Goal: Navigation & Orientation: Find specific page/section

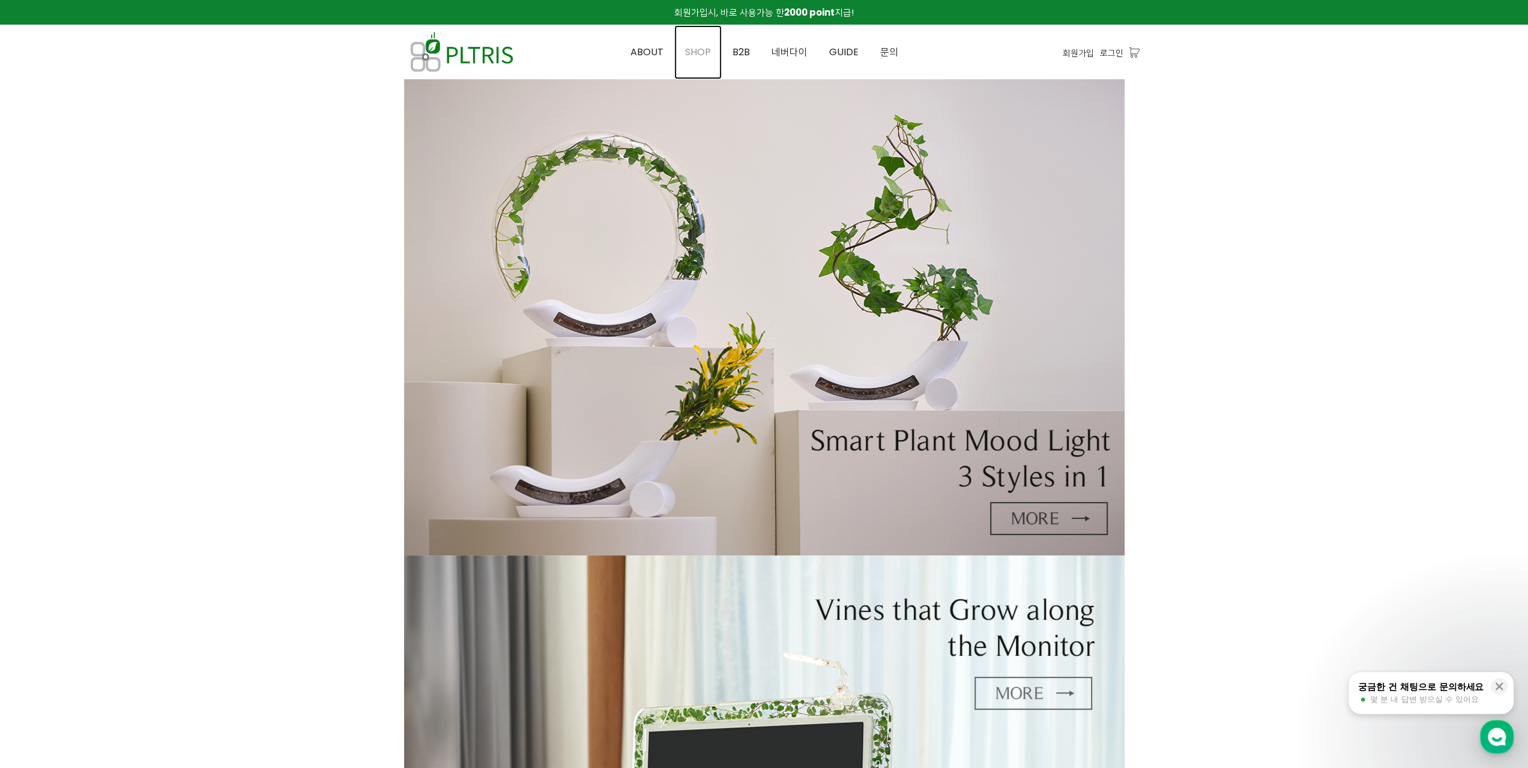
click at [704, 55] on span "SHOP" at bounding box center [698, 52] width 26 height 14
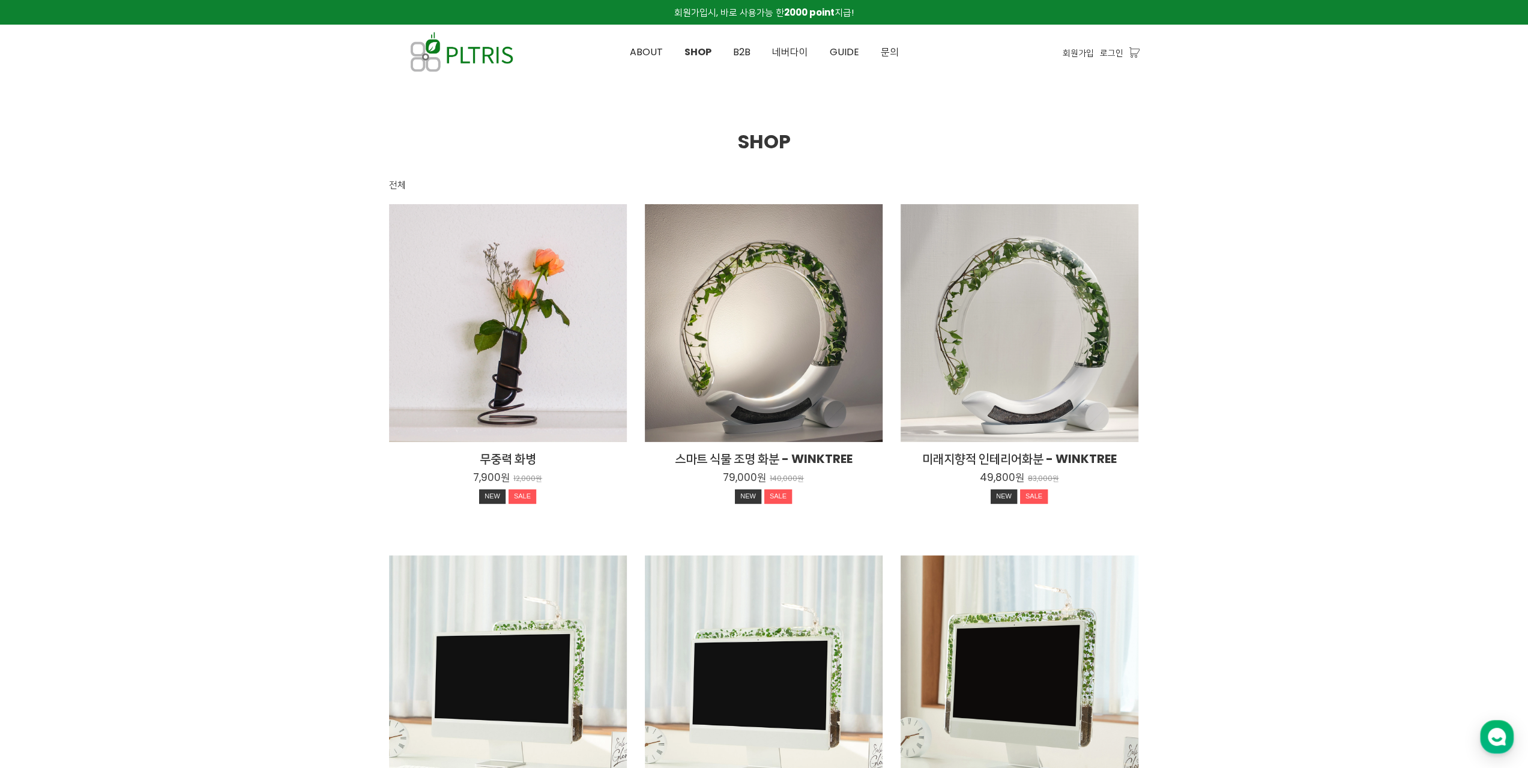
click at [783, 52] on span "네버다이" at bounding box center [790, 52] width 36 height 14
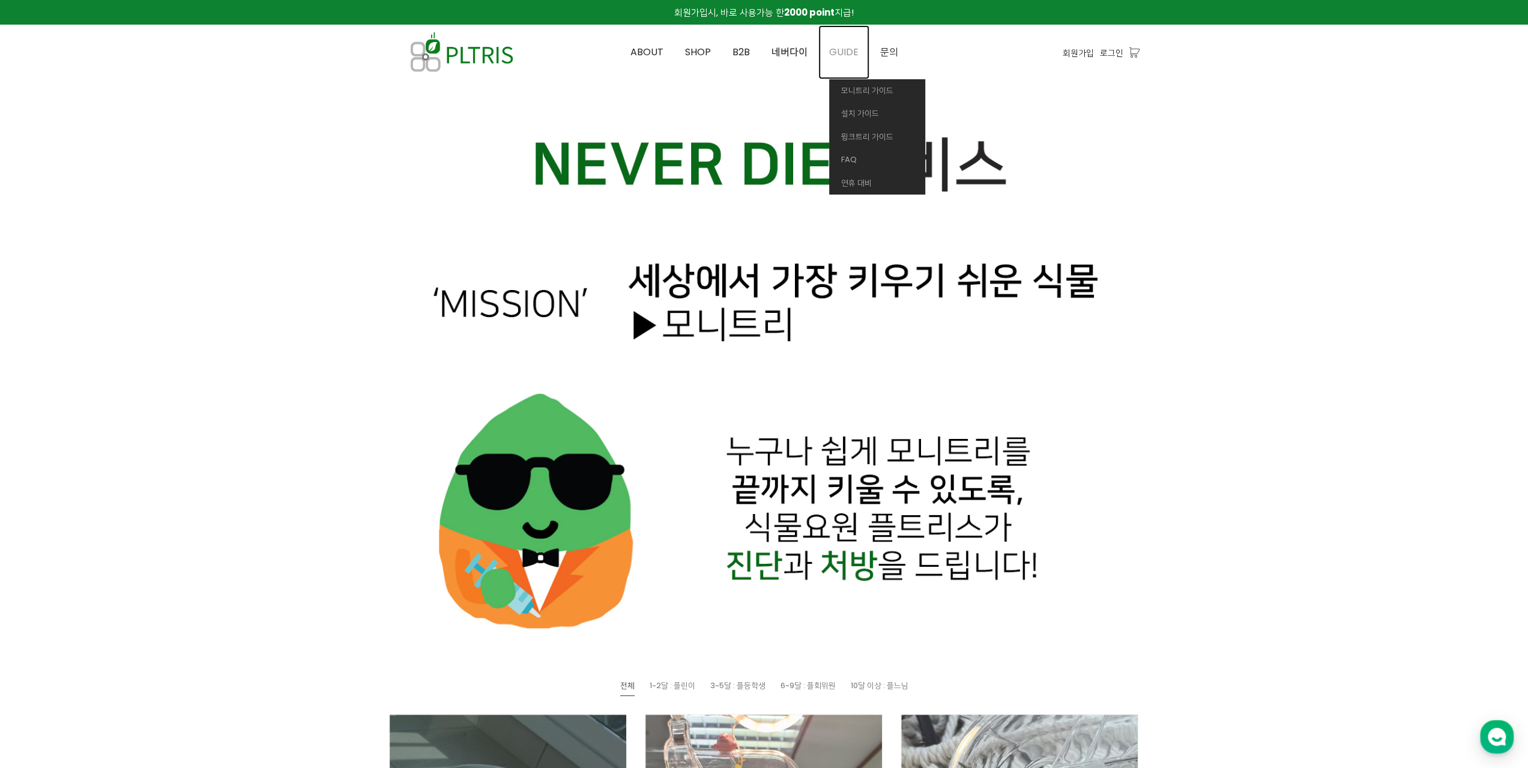
click at [846, 51] on span "GUIDE" at bounding box center [843, 52] width 29 height 14
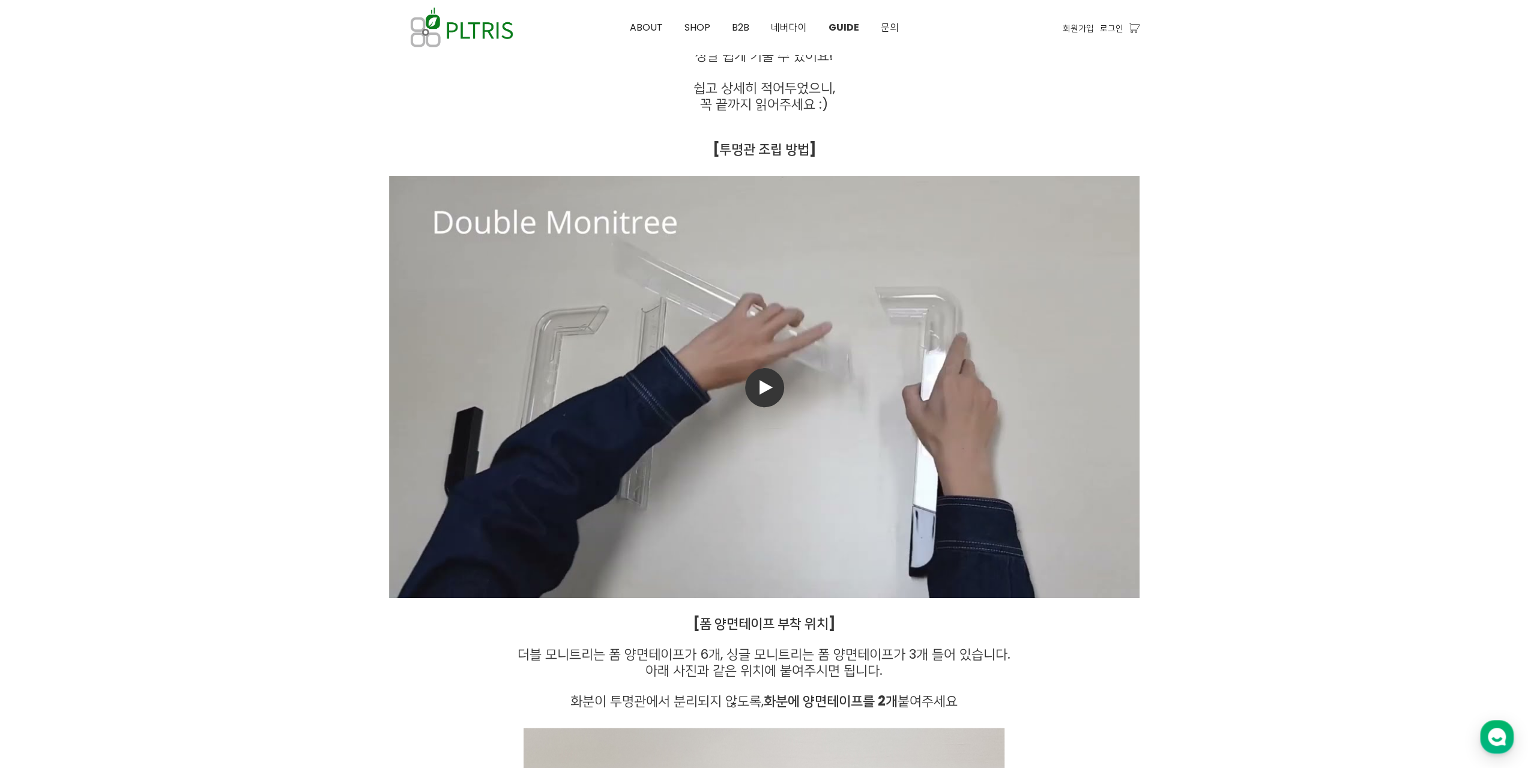
scroll to position [240, 0]
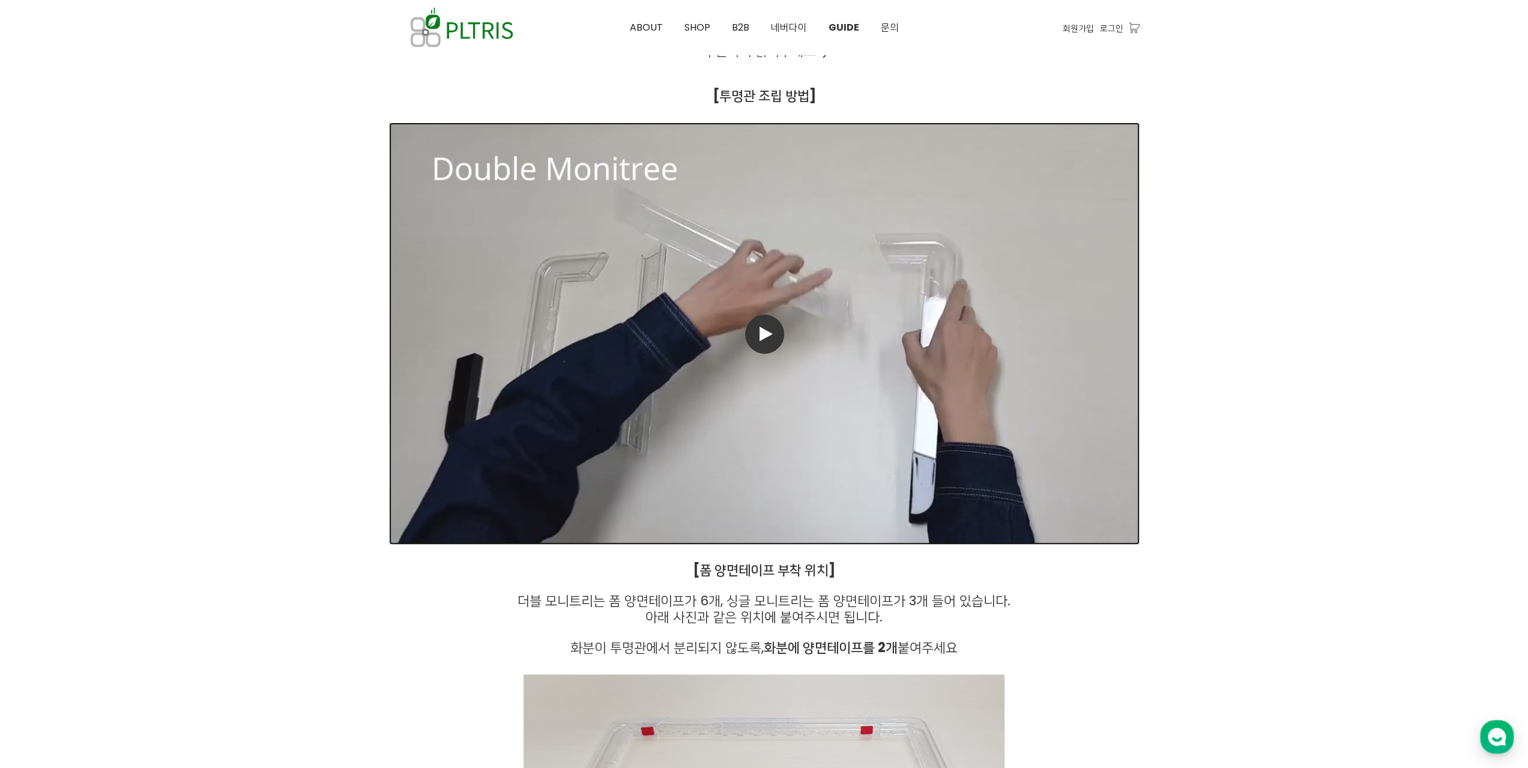
click at [767, 353] on span at bounding box center [764, 334] width 39 height 39
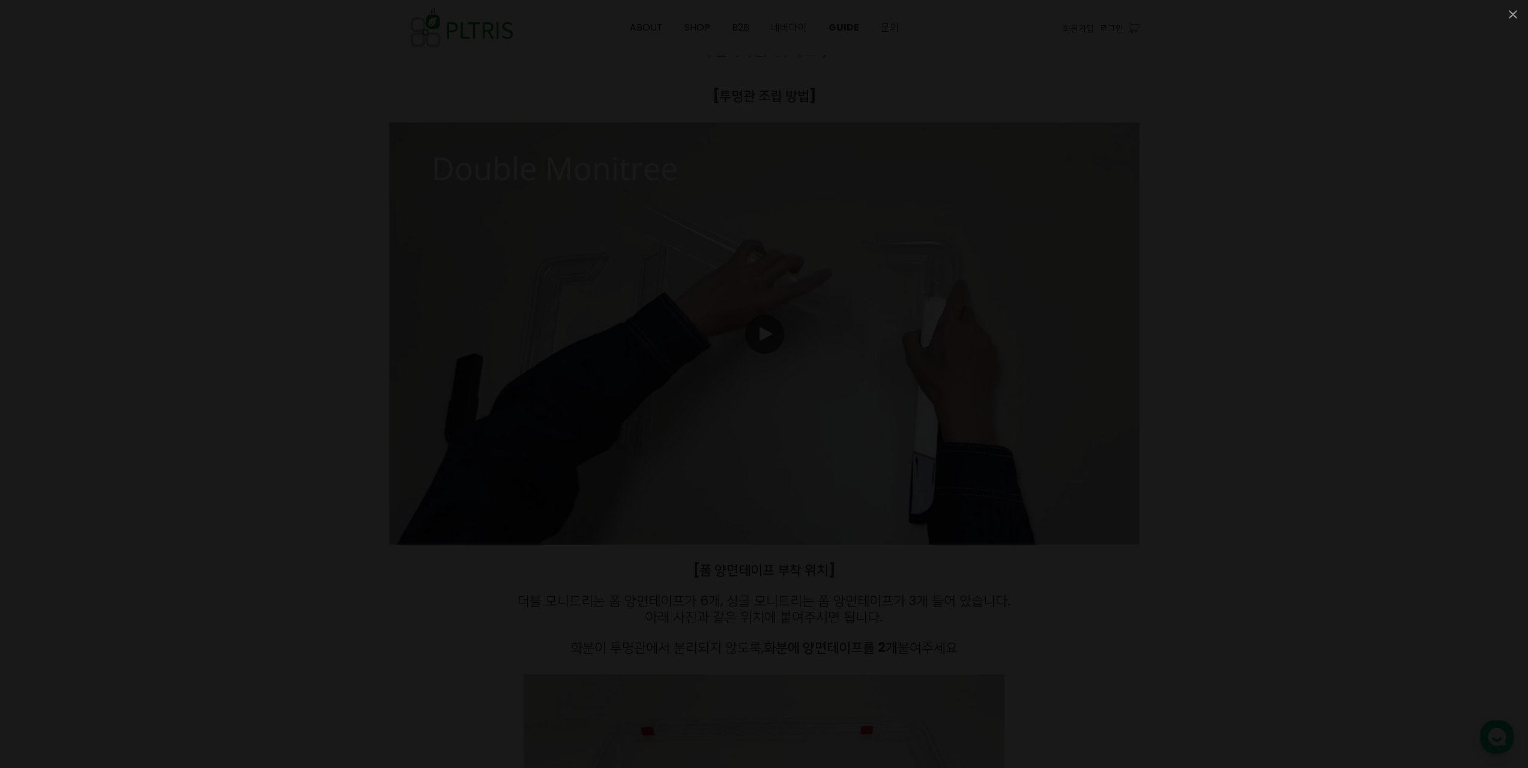
click at [1288, 385] on div at bounding box center [764, 384] width 1528 height 768
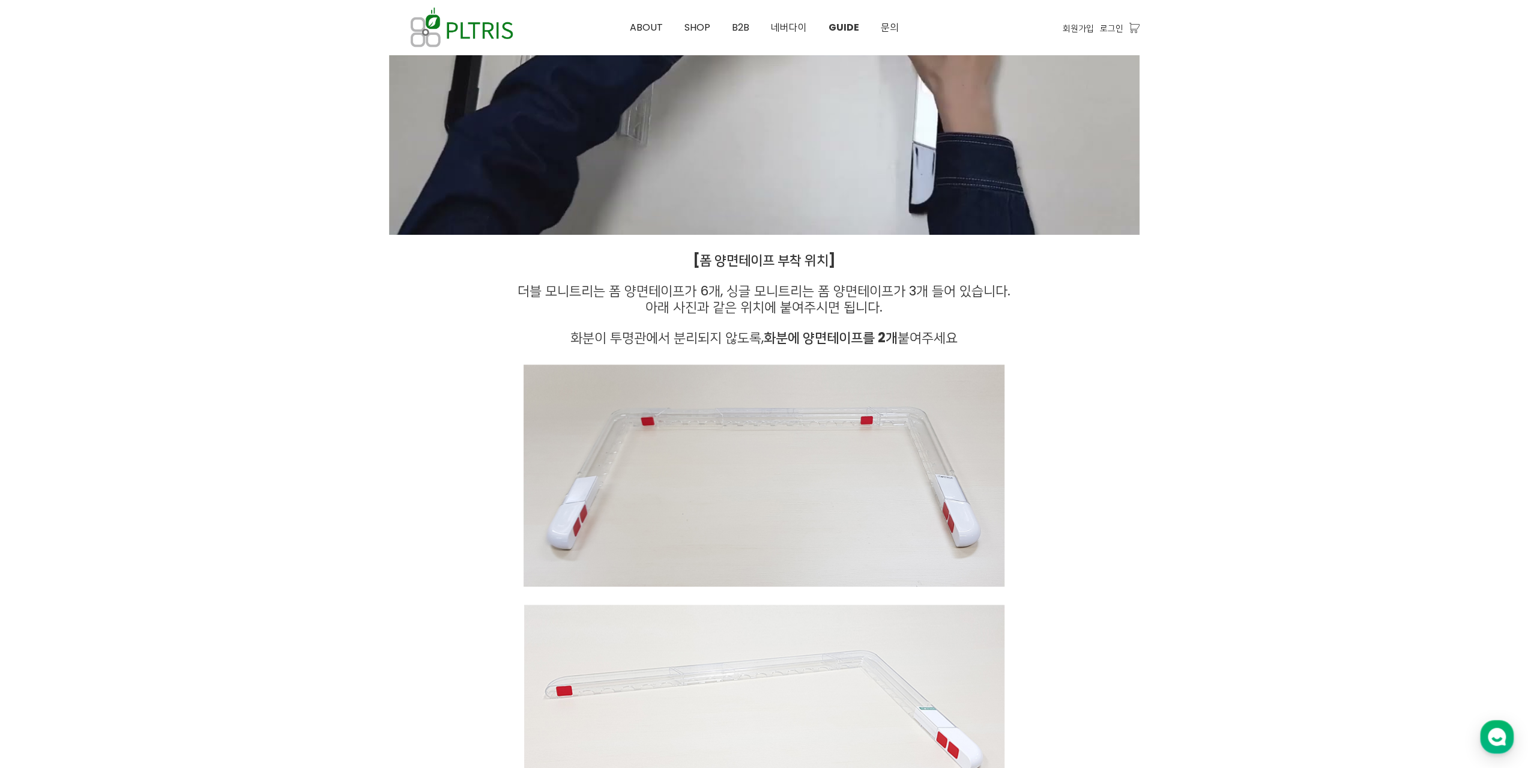
scroll to position [0, 0]
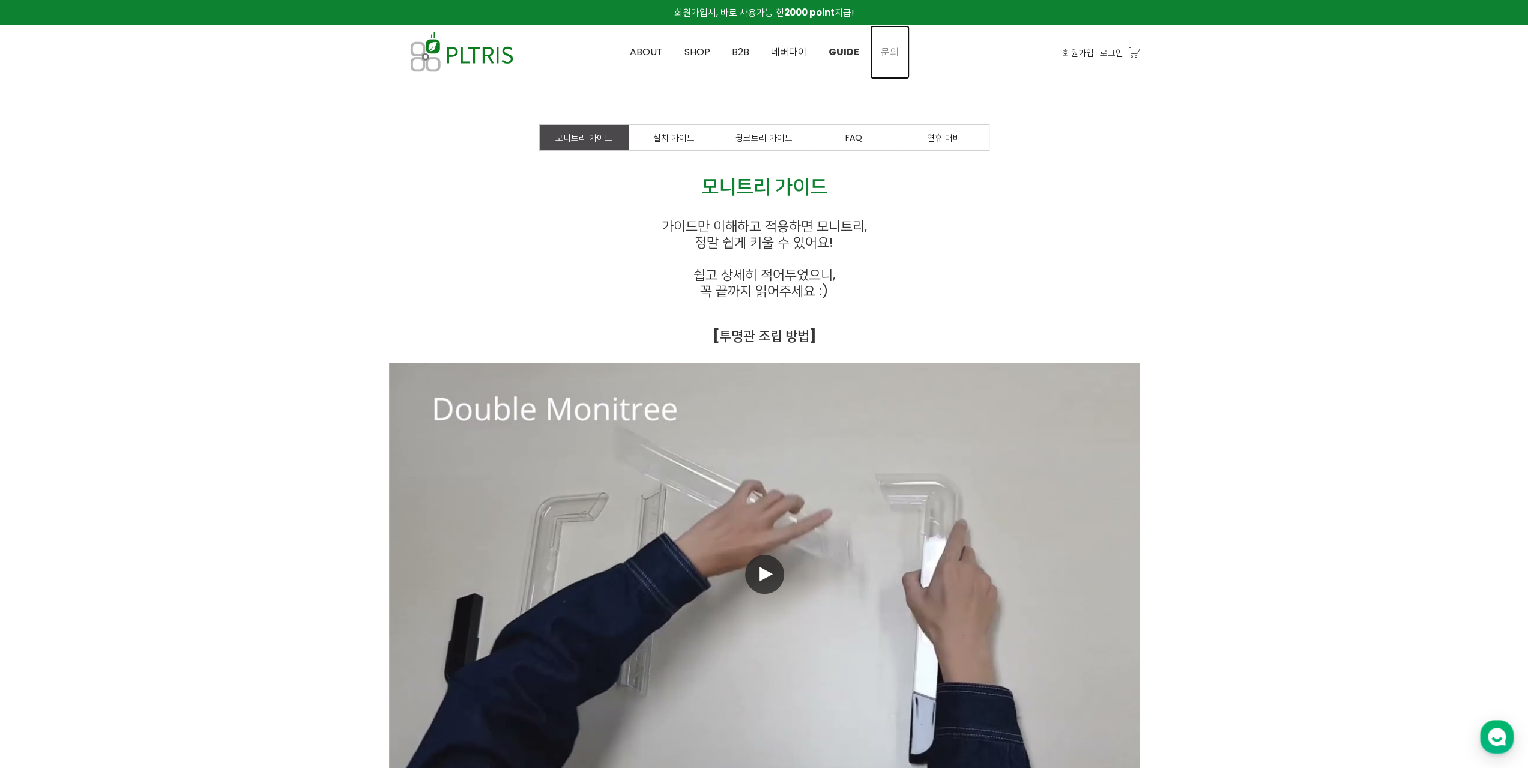
click at [900, 55] on link "문의" at bounding box center [890, 52] width 40 height 54
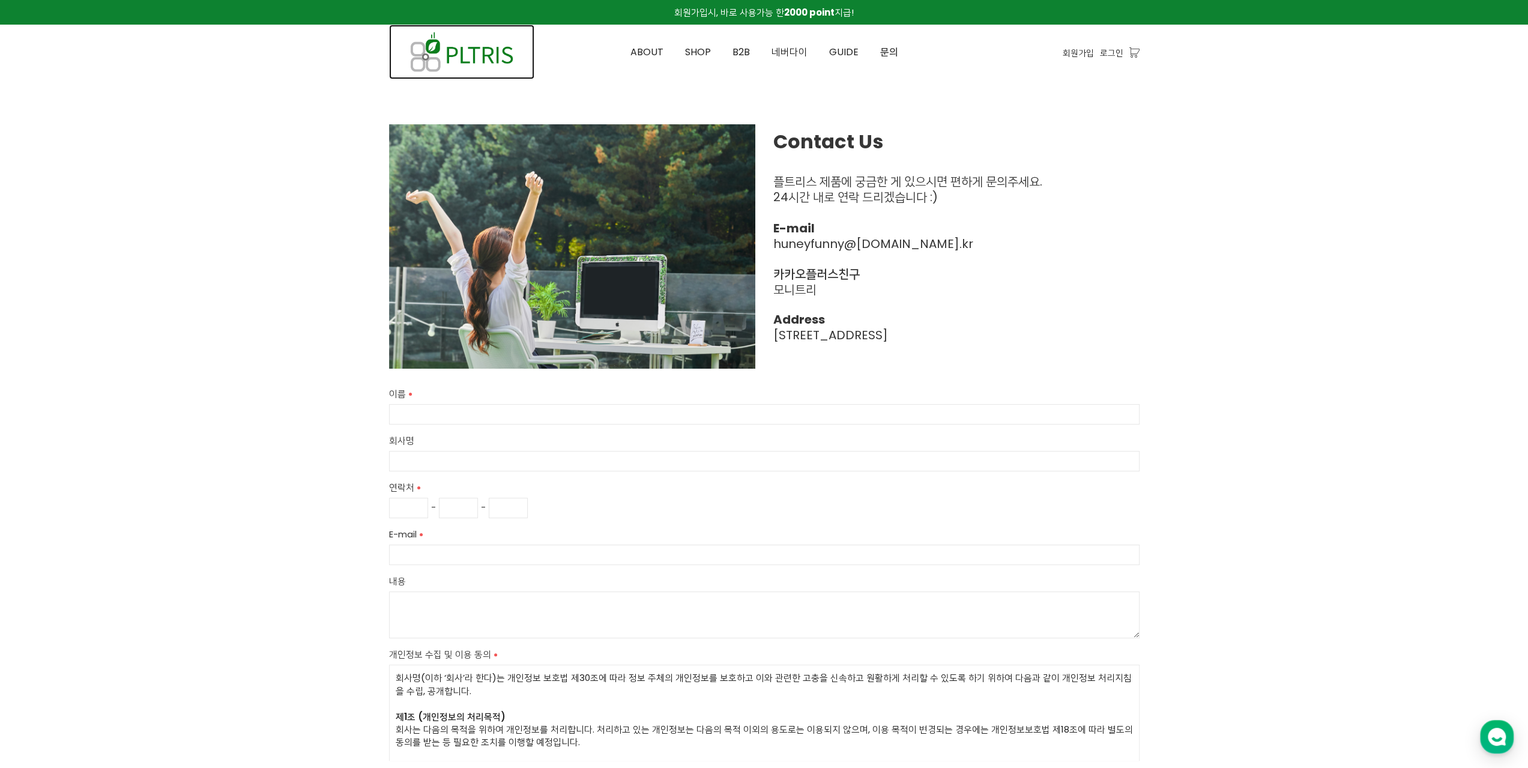
click at [479, 50] on img at bounding box center [461, 52] width 145 height 55
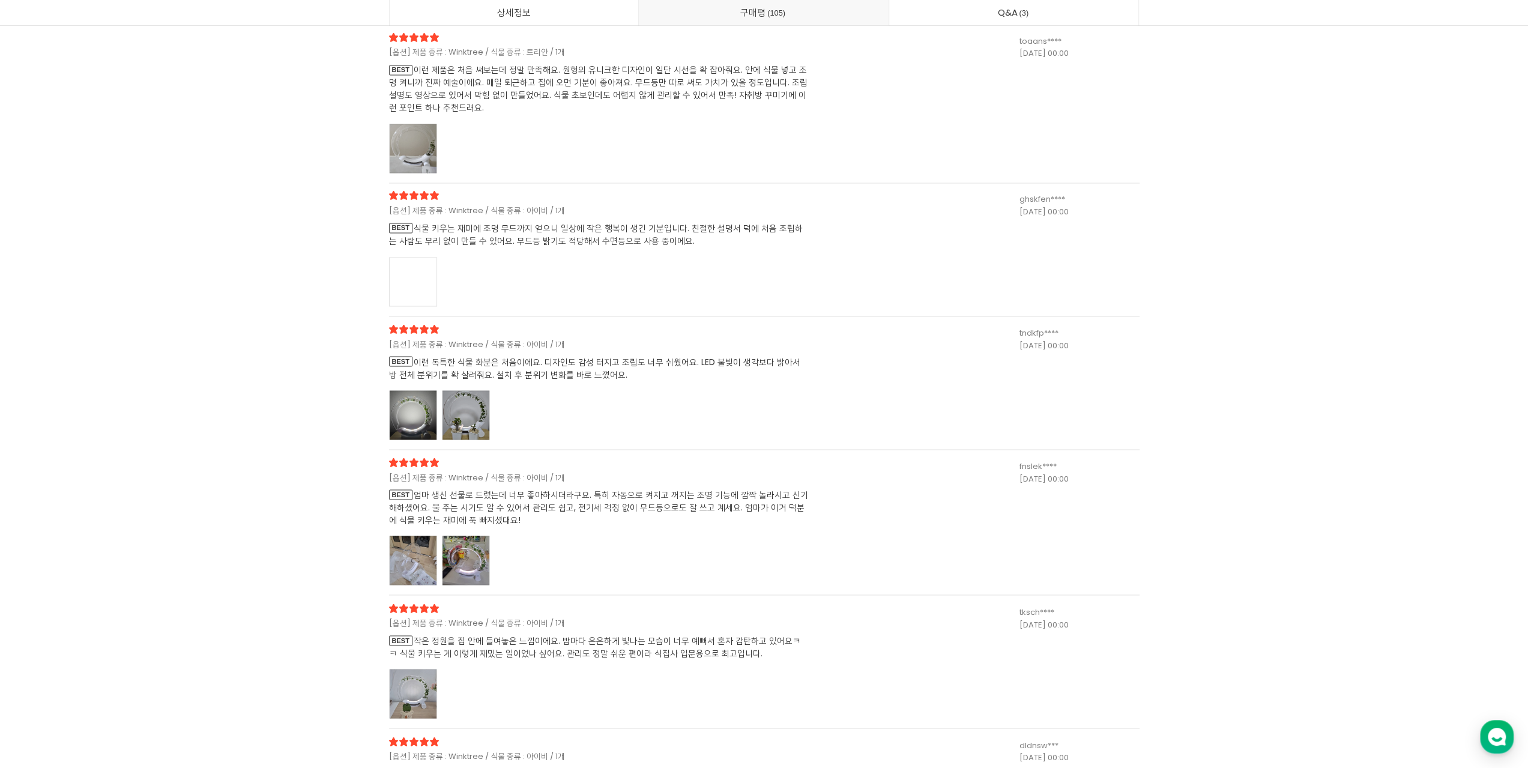
scroll to position [29491, 0]
